Goal: Task Accomplishment & Management: Complete application form

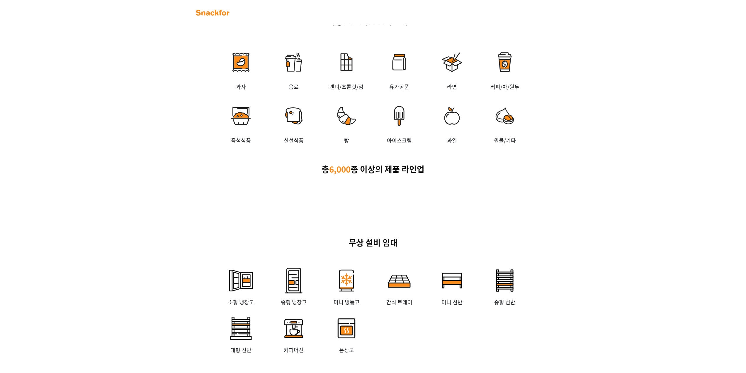
scroll to position [924, 0]
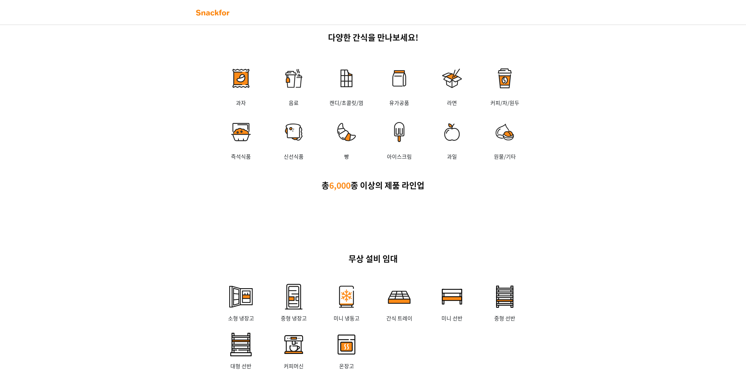
drag, startPoint x: 148, startPoint y: 238, endPoint x: 155, endPoint y: 216, distance: 22.9
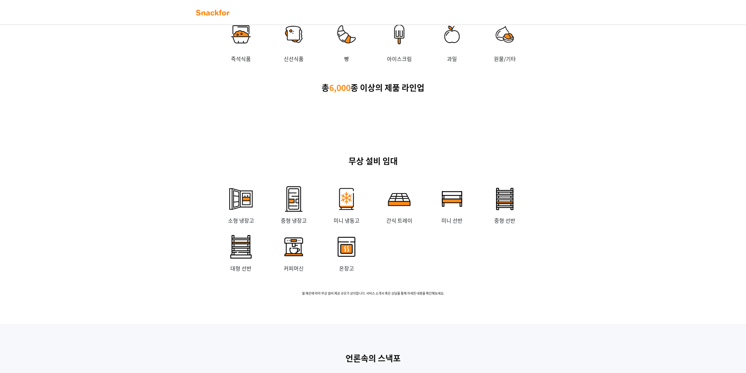
scroll to position [1026, 0]
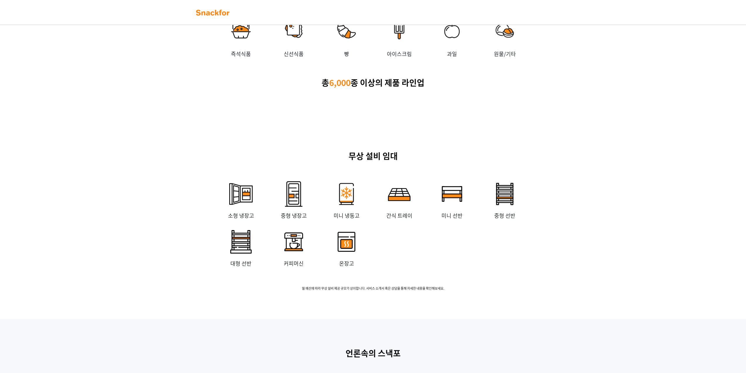
click at [204, 11] on img at bounding box center [212, 12] width 37 height 9
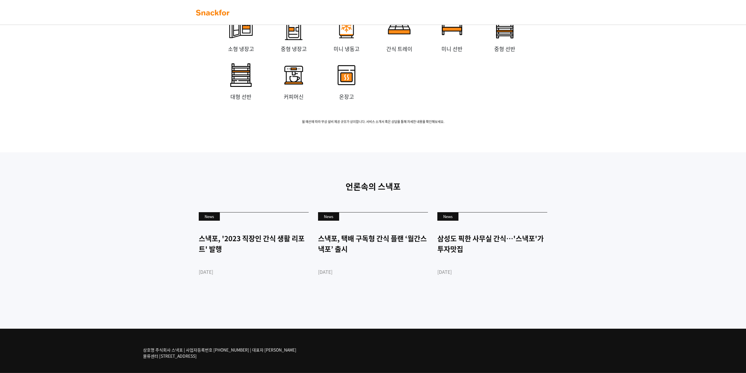
scroll to position [1275, 0]
drag, startPoint x: 615, startPoint y: 305, endPoint x: 618, endPoint y: 256, distance: 49.4
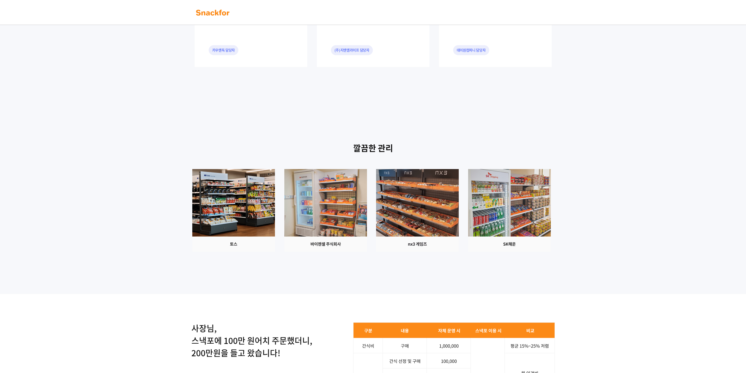
scroll to position [0, 0]
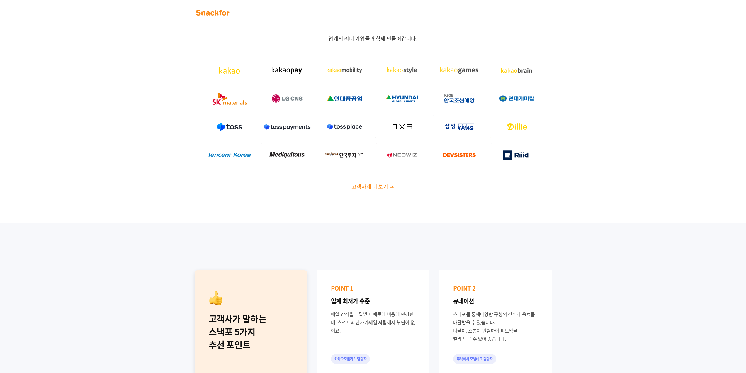
click at [349, 194] on div "업계의 리더 기업들과 함께 만들어갑니다! 고객사례 더 보기" at bounding box center [373, 115] width 746 height 216
click at [357, 189] on span "고객사례 더 보기" at bounding box center [370, 186] width 36 height 8
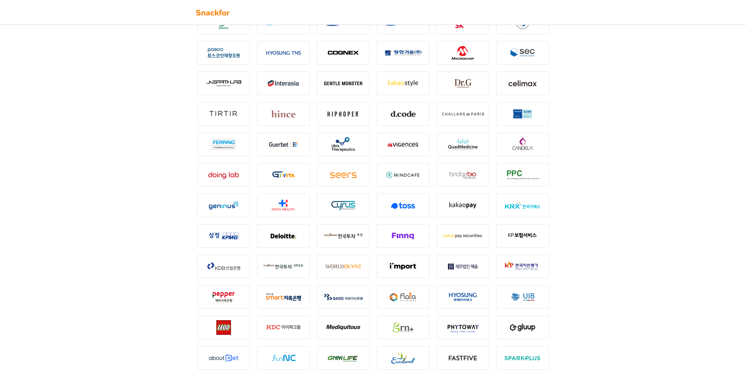
scroll to position [352, 0]
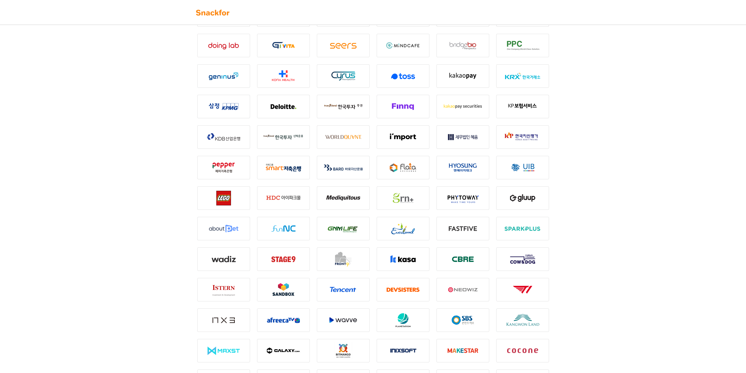
click at [393, 256] on img at bounding box center [403, 258] width 53 height 23
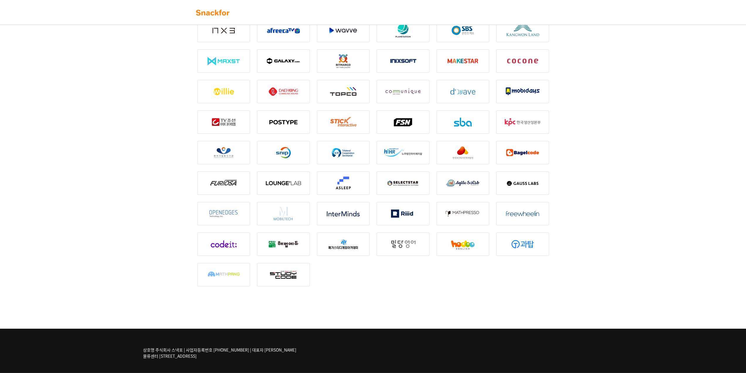
drag, startPoint x: 569, startPoint y: 276, endPoint x: 518, endPoint y: 133, distance: 152.6
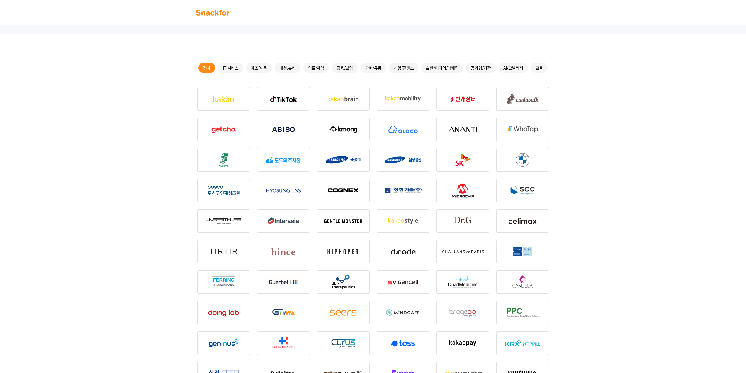
scroll to position [0, 0]
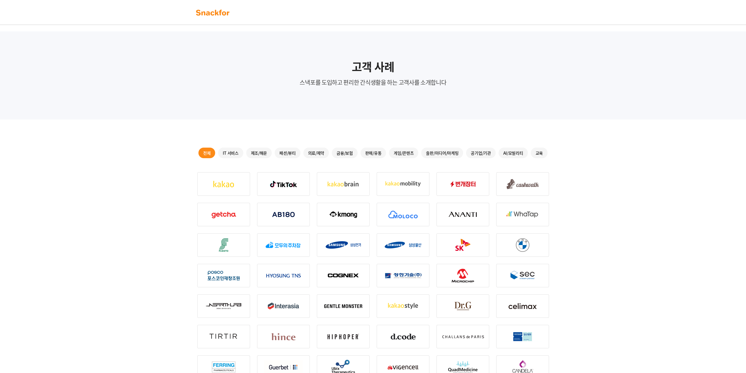
click at [217, 17] on link at bounding box center [212, 12] width 37 height 13
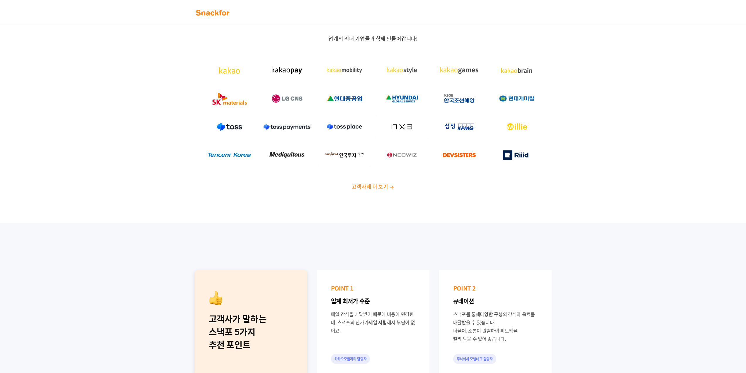
click at [369, 184] on span "고객사례 더 보기" at bounding box center [370, 186] width 36 height 8
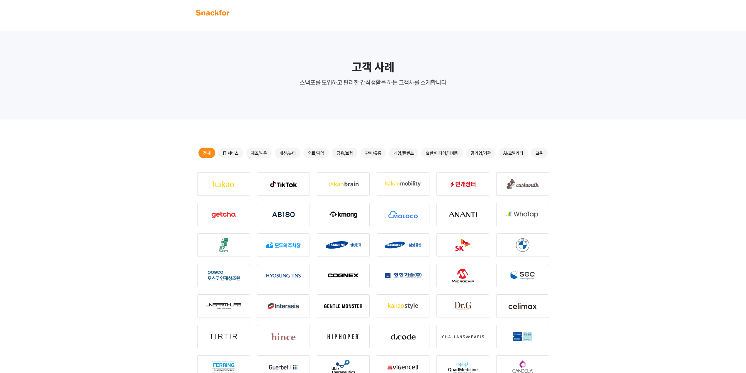
click at [345, 152] on div "금융/보험" at bounding box center [345, 152] width 26 height 11
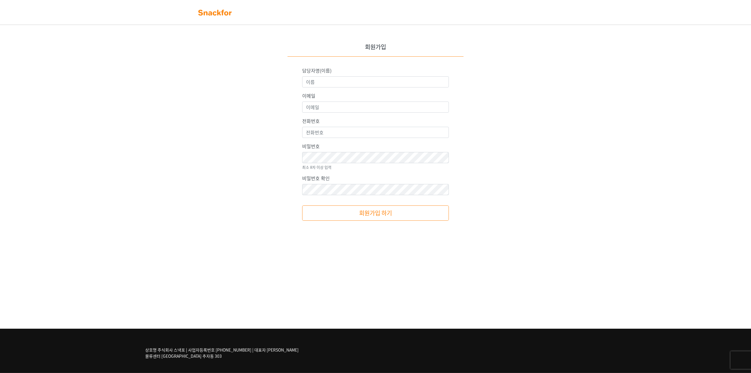
click at [331, 73] on label "담당자명(이름)" at bounding box center [316, 70] width 29 height 7
click at [331, 76] on input "담당자명(이름)" at bounding box center [375, 81] width 147 height 11
click at [331, 77] on input "담당자명(이름)" at bounding box center [375, 81] width 147 height 11
type input "ㅂ"
type input "q"
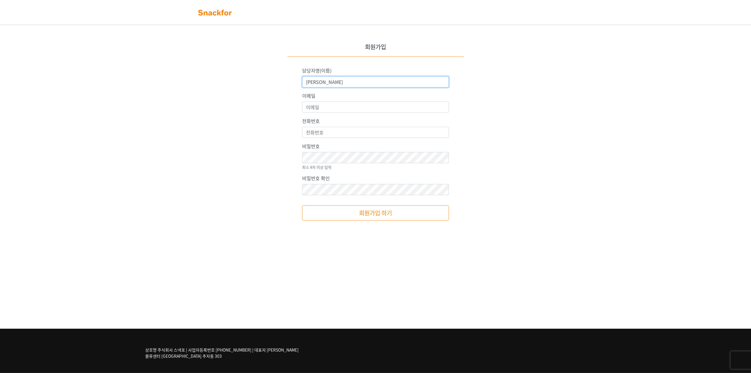
type input "박상훈"
type input "ㅔ"
type input "P"
type input "parkwork0617@naver.com"
type input "01059001776"
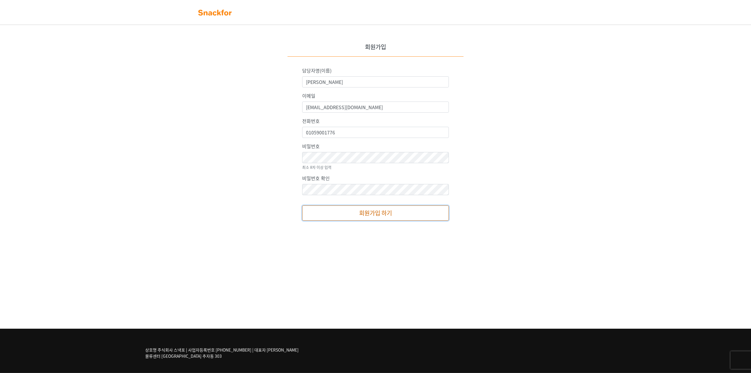
click at [391, 215] on button "회원가입 하기" at bounding box center [375, 212] width 147 height 15
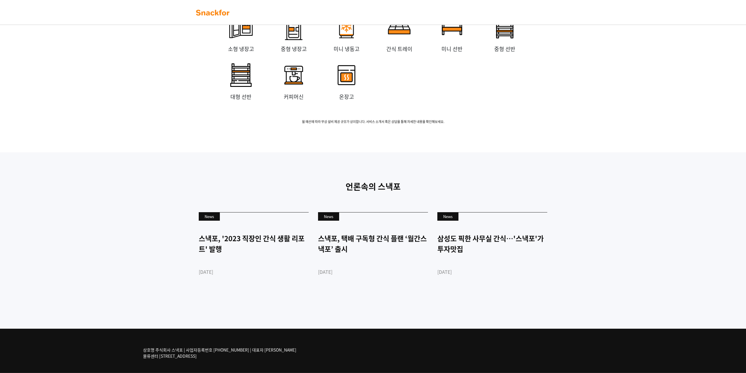
scroll to position [1275, 0]
click at [225, 231] on link "News 스낵포, '2023 직장인 간식 생활 리포트' 발행 [DATE]" at bounding box center [254, 254] width 110 height 84
